Goal: Information Seeking & Learning: Learn about a topic

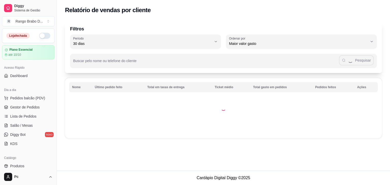
select select "30"
select select "HIGHEST_TOTAL_SPENT_WITH_ORDERS"
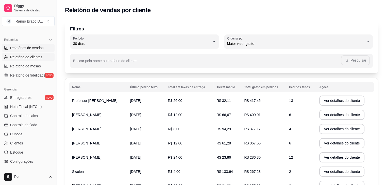
click at [28, 51] on link "Relatórios de vendas" at bounding box center [28, 48] width 53 height 8
select select "ALL"
select select "0"
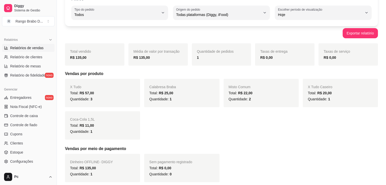
scroll to position [23, 0]
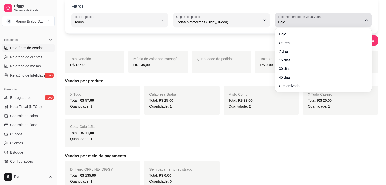
click at [300, 20] on span "Hoje" at bounding box center [320, 22] width 85 height 5
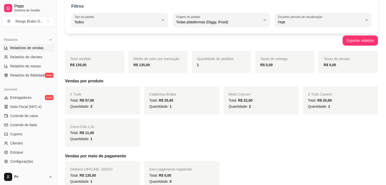
click at [294, 86] on span "Customizado" at bounding box center [321, 83] width 80 height 5
type input "-1"
select select "-1"
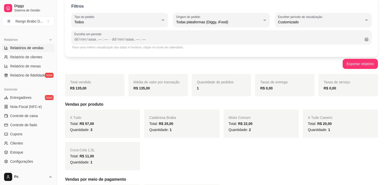
scroll to position [0, 0]
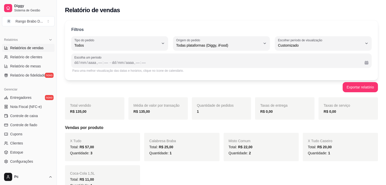
click at [327, 11] on div "Relatório de vendas" at bounding box center [221, 10] width 313 height 8
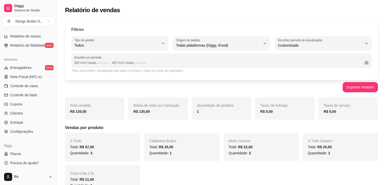
click at [23, 135] on div "Gerenciar Entregadores novo Nota Fiscal (NFC-e) Controle de caixa Controle de f…" at bounding box center [28, 96] width 57 height 84
click at [23, 133] on span "Configurações" at bounding box center [21, 131] width 23 height 5
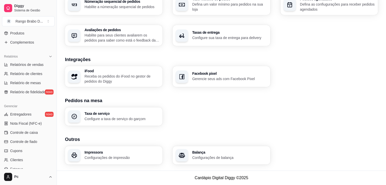
scroll to position [133, 0]
click at [29, 121] on span "Nota Fiscal (NFC-e)" at bounding box center [25, 123] width 31 height 5
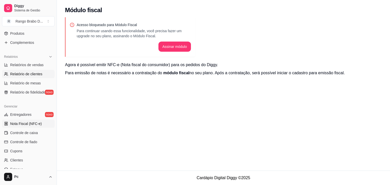
click at [22, 75] on span "Relatório de clientes" at bounding box center [26, 74] width 32 height 5
select select "30"
select select "HIGHEST_TOTAL_SPENT_WITH_ORDERS"
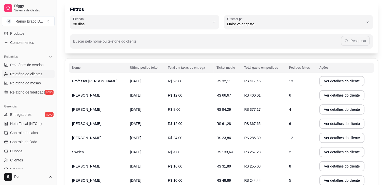
scroll to position [14, 0]
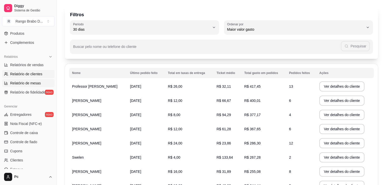
click at [27, 83] on span "Relatório de mesas" at bounding box center [25, 83] width 31 height 5
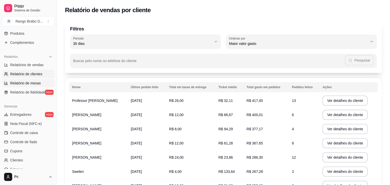
select select "TOTAL_OF_ORDERS"
select select "7"
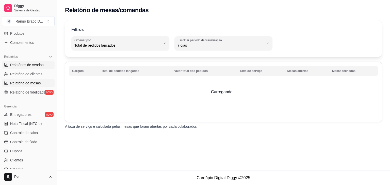
click at [24, 67] on span "Relatórios de vendas" at bounding box center [27, 64] width 34 height 5
select select "ALL"
select select "0"
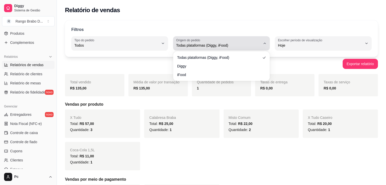
click at [186, 43] on span "Todas plataformas (Diggy, iFood)" at bounding box center [218, 45] width 85 height 5
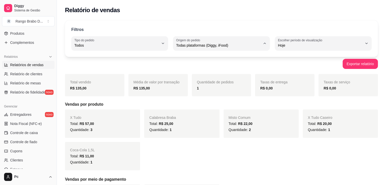
click at [192, 65] on span "Diggy" at bounding box center [219, 65] width 80 height 5
type input "DIGGY"
select select "DIGGY"
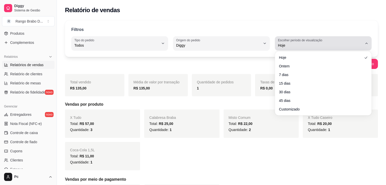
click at [290, 46] on span "Hoje" at bounding box center [320, 45] width 85 height 5
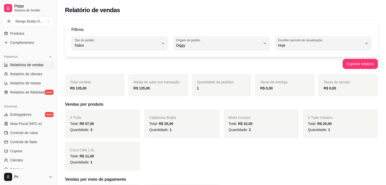
click at [290, 93] on span "30 dias" at bounding box center [321, 90] width 80 height 5
type input "30"
select select "30"
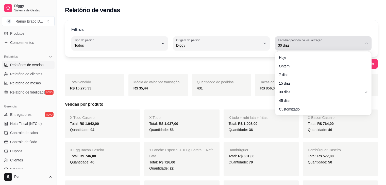
click at [294, 49] on button "Escolher período de visualização 30 dias" at bounding box center [323, 43] width 97 height 14
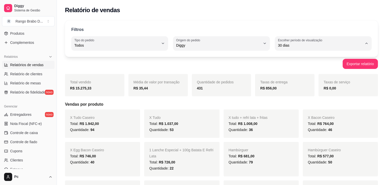
click at [290, 109] on span "Customizado" at bounding box center [321, 107] width 80 height 5
type input "-1"
select select "-1"
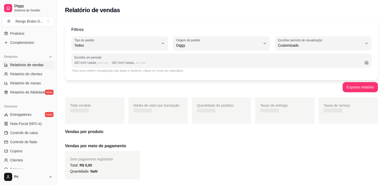
scroll to position [5, 0]
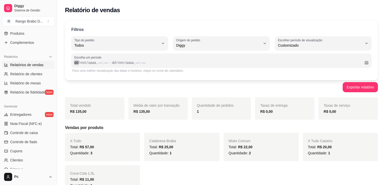
click at [80, 63] on div "/" at bounding box center [79, 62] width 2 height 5
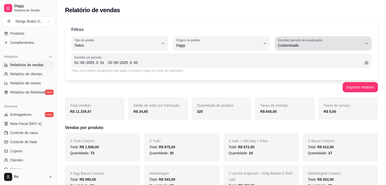
click at [282, 49] on button "Escolher período de visualização Customizado" at bounding box center [323, 43] width 97 height 14
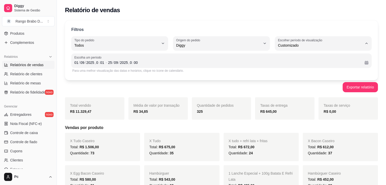
click at [284, 109] on span "Customizado" at bounding box center [321, 107] width 80 height 5
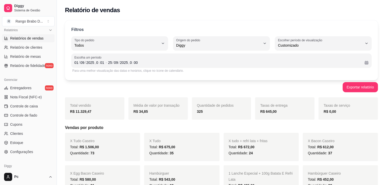
scroll to position [160, 0]
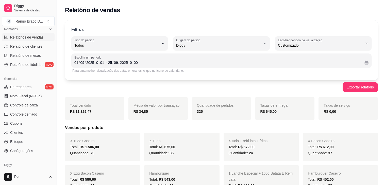
drag, startPoint x: 55, startPoint y: 134, endPoint x: 56, endPoint y: 123, distance: 10.7
click at [56, 123] on button "Toggle Sidebar" at bounding box center [57, 92] width 4 height 185
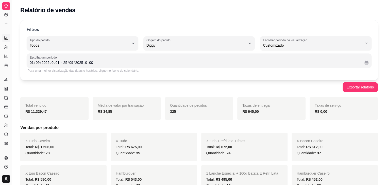
scroll to position [78, 0]
click at [13, 112] on button "Toggle Sidebar" at bounding box center [12, 92] width 4 height 185
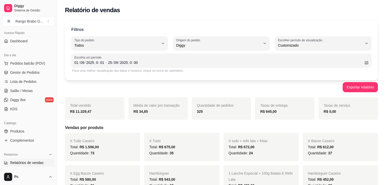
scroll to position [0, 0]
